Goal: Information Seeking & Learning: Learn about a topic

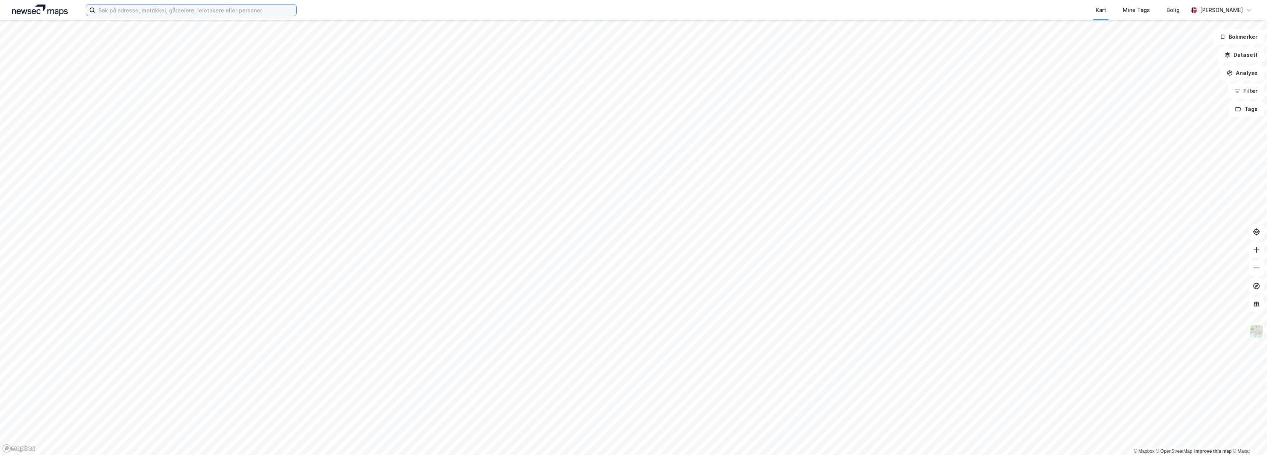
click at [169, 13] on input at bounding box center [195, 10] width 201 height 11
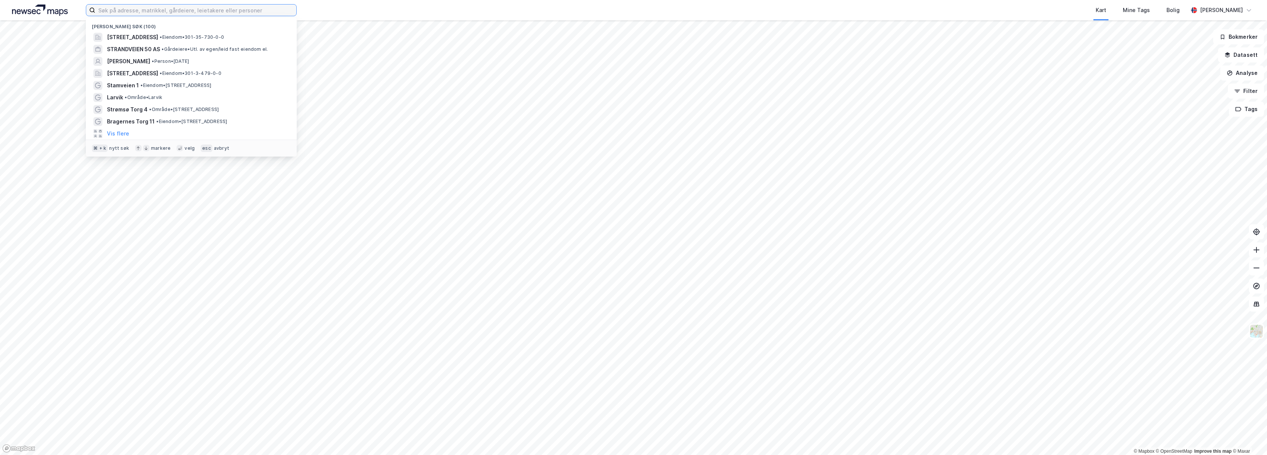
paste input "Berganodden"
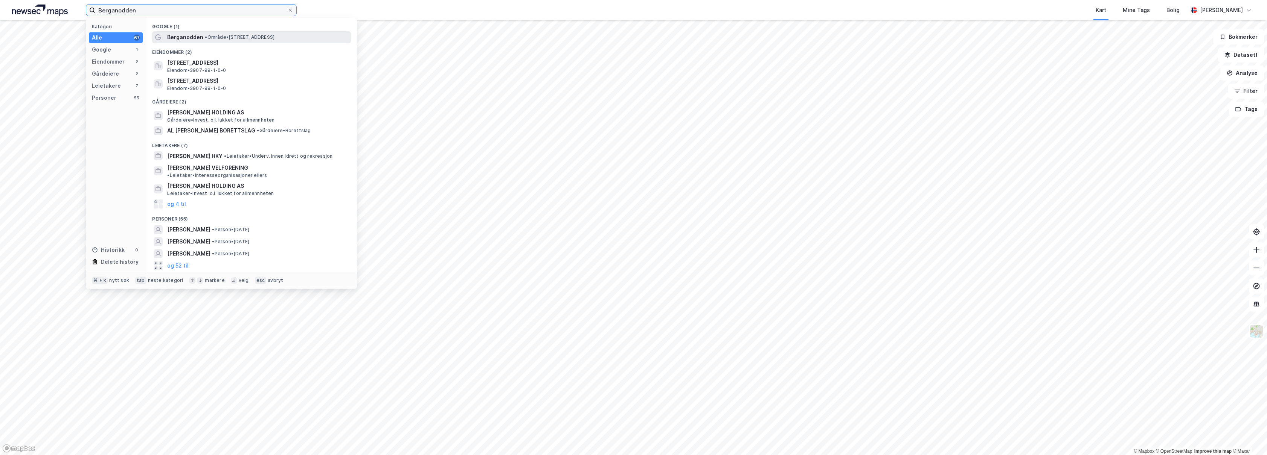
type input "Berganodden"
click at [233, 39] on span "• Område • [GEOGRAPHIC_DATA], [GEOGRAPHIC_DATA]" at bounding box center [240, 37] width 70 height 6
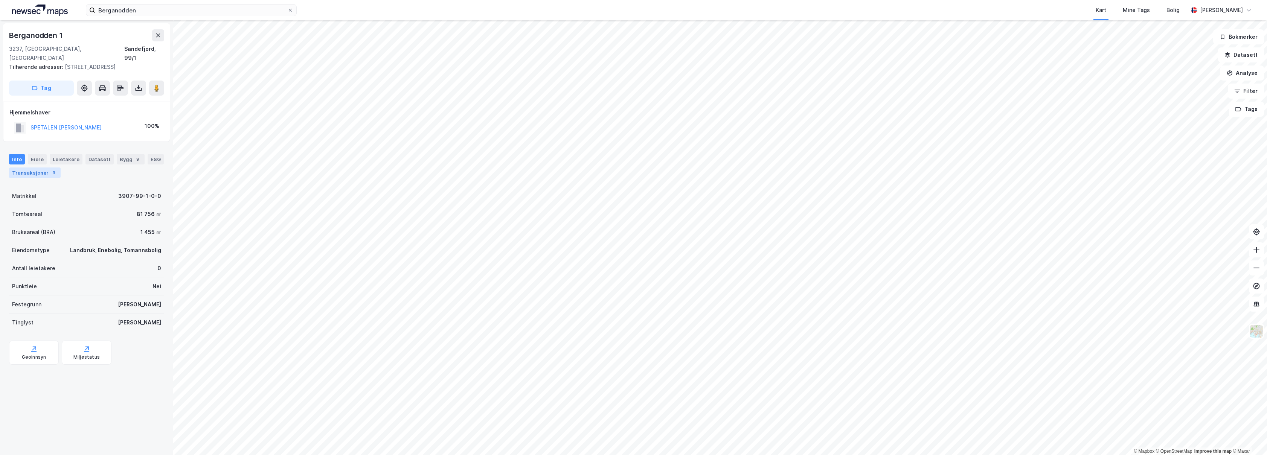
click at [40, 168] on div "Transaksjoner 3" at bounding box center [35, 173] width 52 height 11
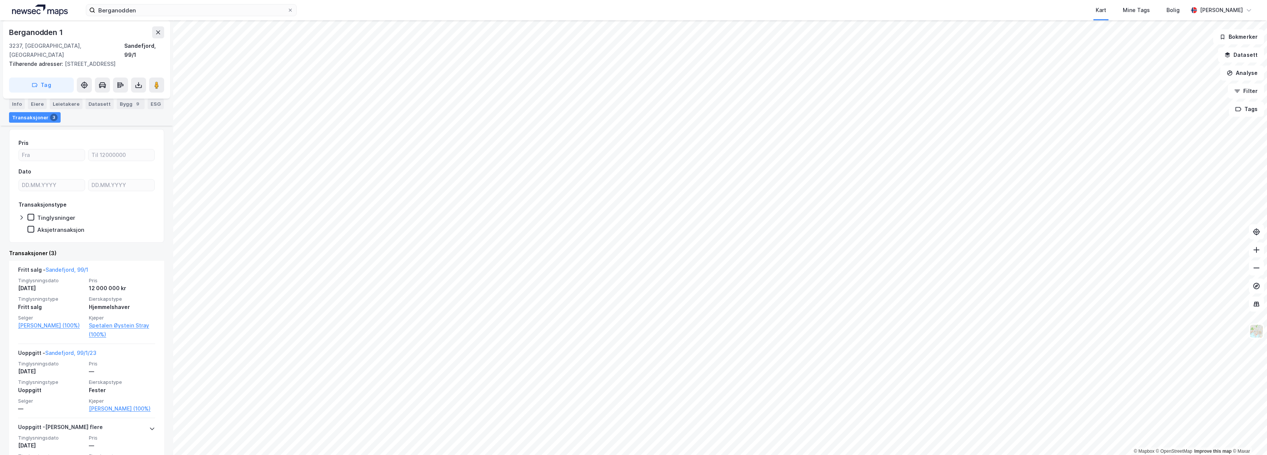
scroll to position [59, 0]
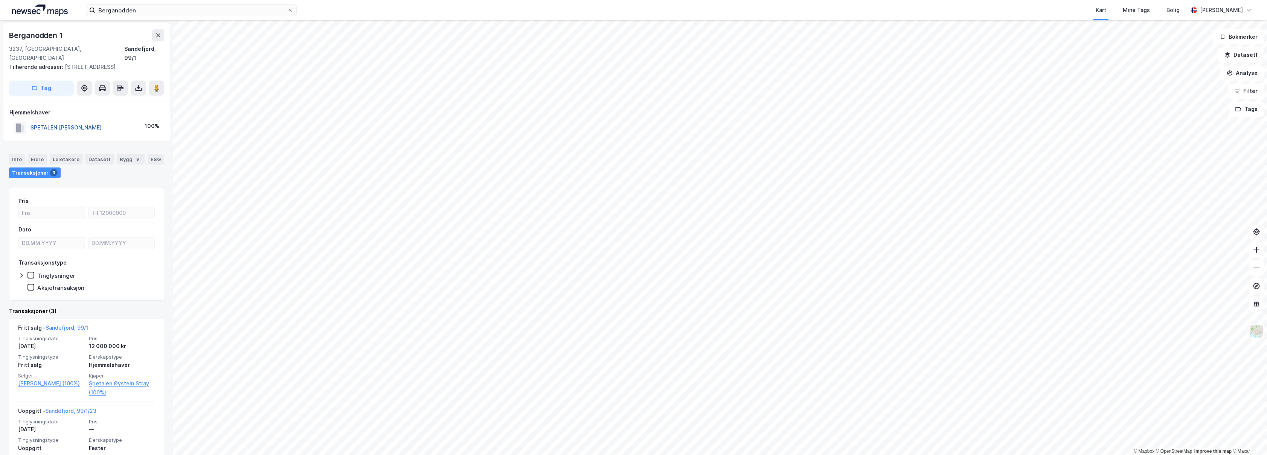
click at [0, 0] on button "SPETALEN [PERSON_NAME]" at bounding box center [0, 0] width 0 height 0
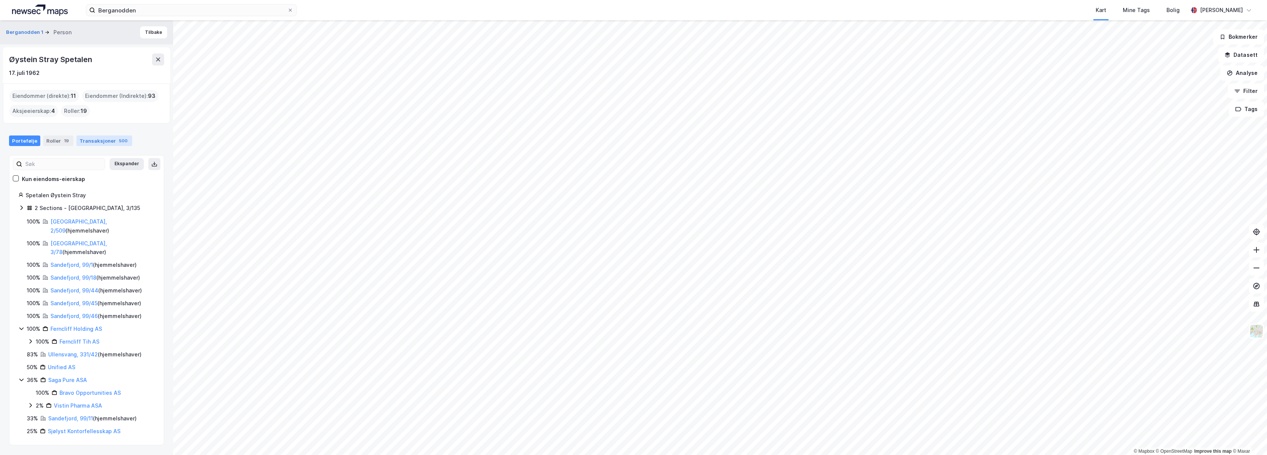
click at [117, 144] on div "500" at bounding box center [123, 141] width 12 height 8
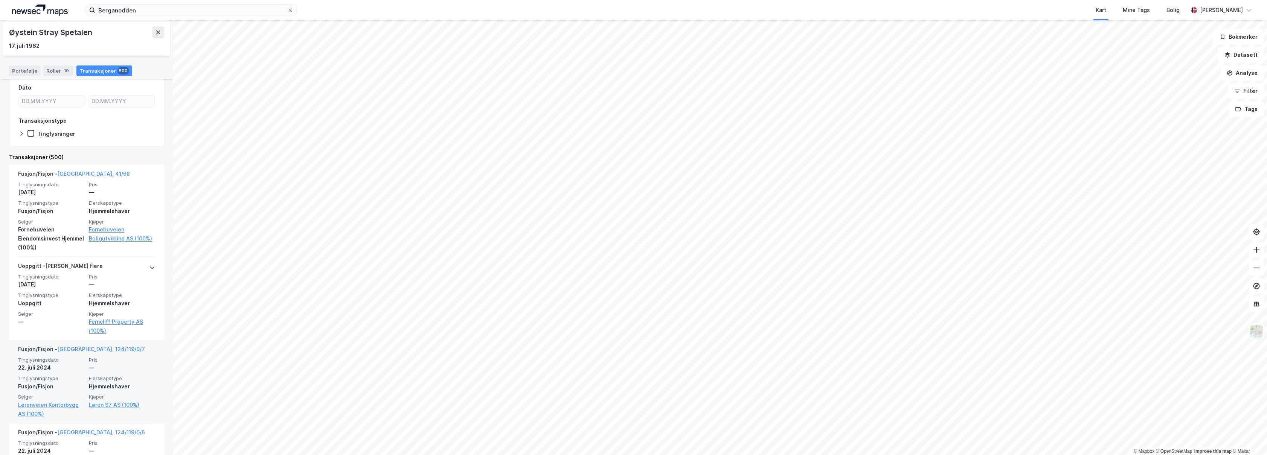
scroll to position [110, 0]
